Goal: Task Accomplishment & Management: Complete application form

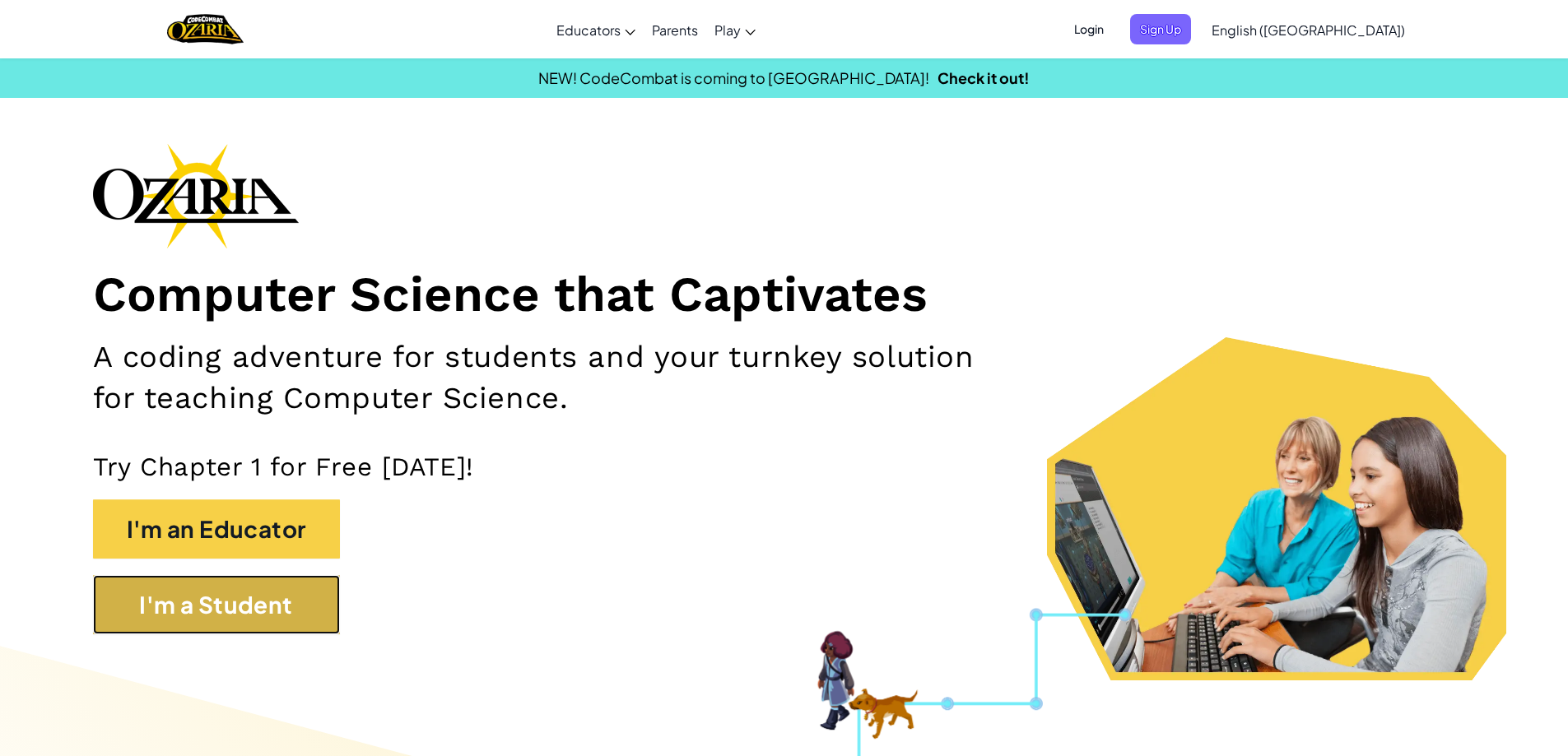
click at [258, 607] on button "I'm a Student" at bounding box center [216, 604] width 247 height 59
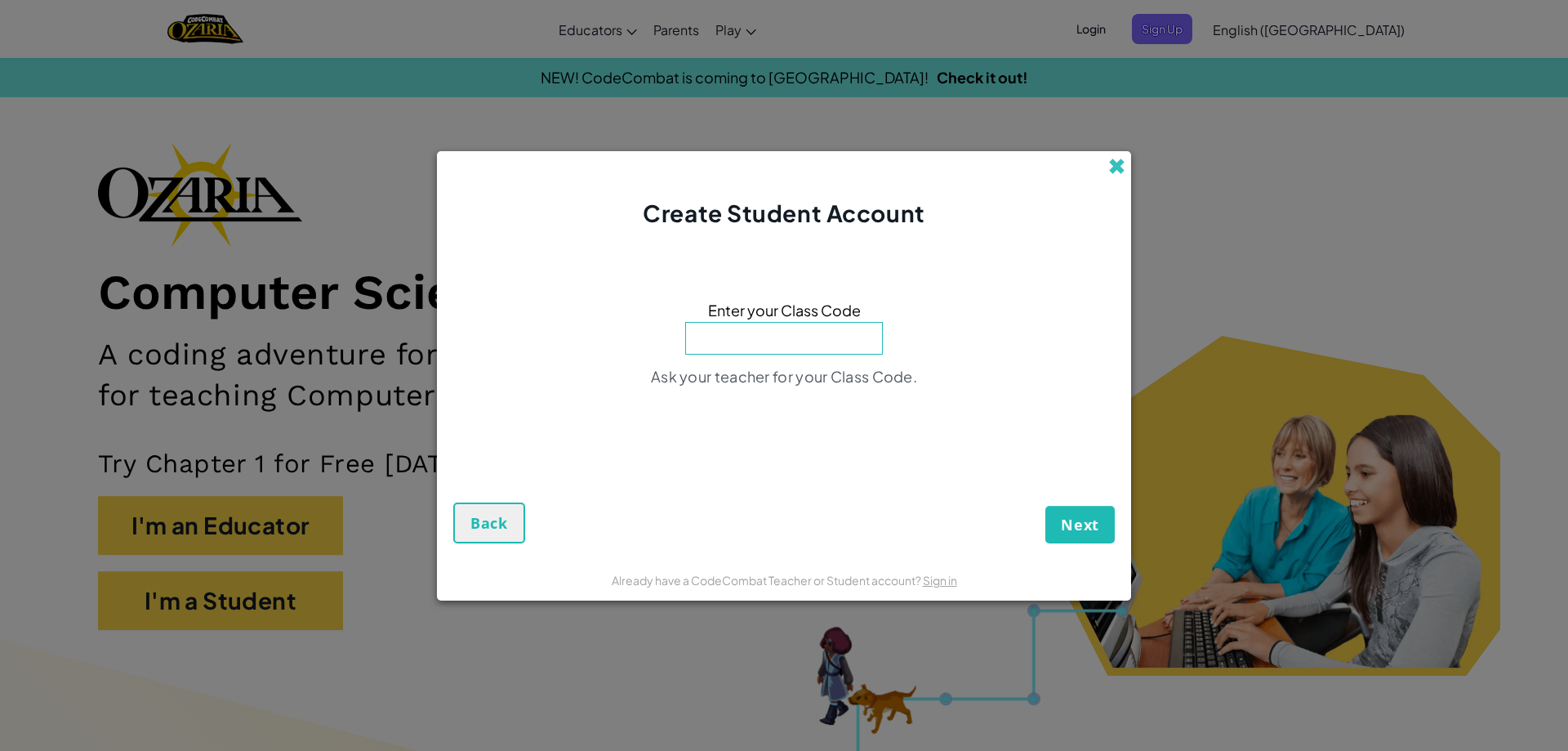
click at [1113, 173] on span at bounding box center [1116, 166] width 17 height 17
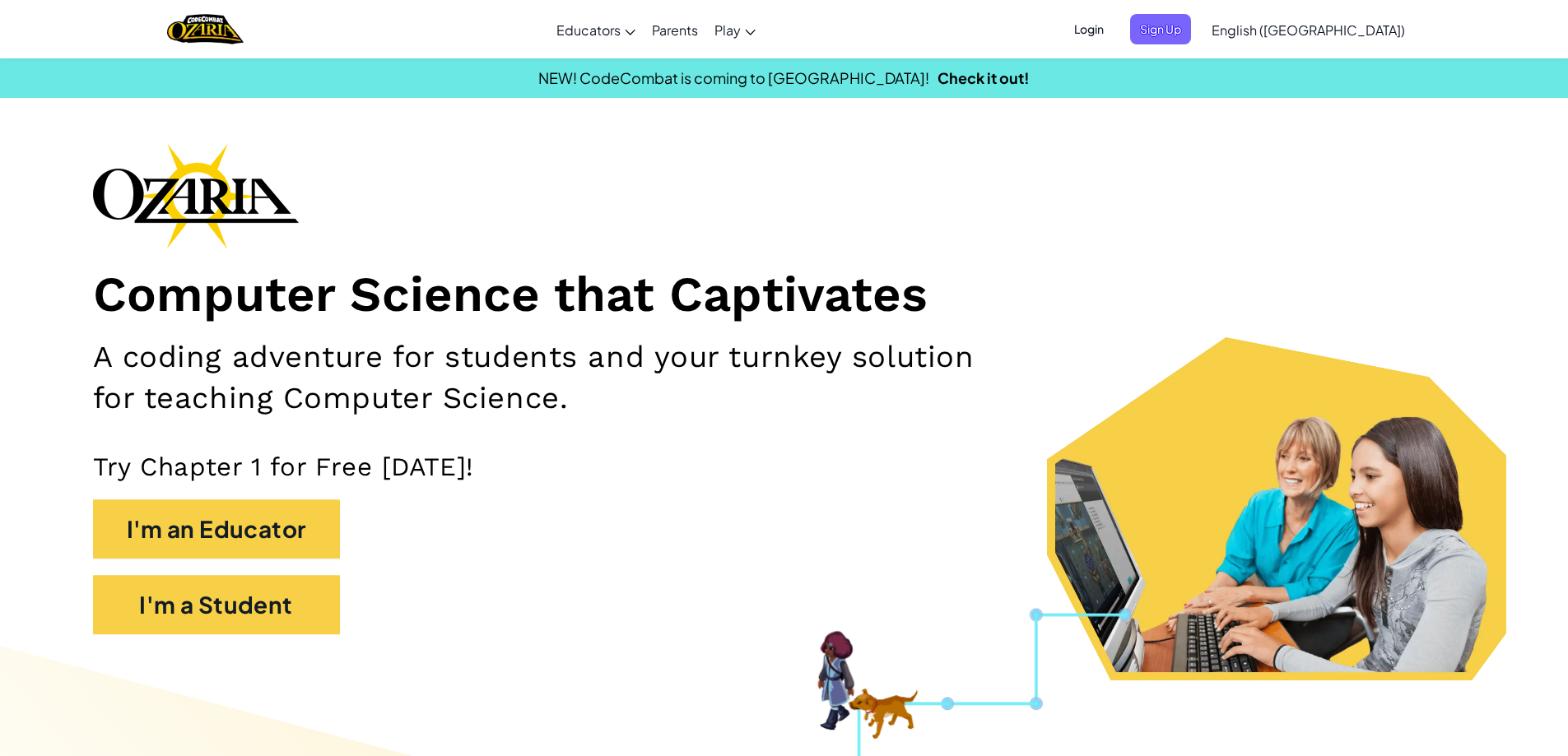
click at [1114, 28] on span "Login" at bounding box center [1088, 29] width 50 height 31
